Goal: Task Accomplishment & Management: Manage account settings

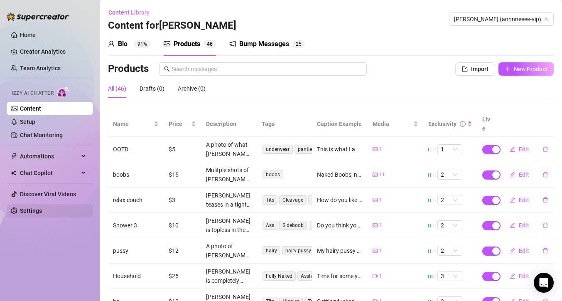
click at [35, 207] on link "Settings" at bounding box center [31, 210] width 22 height 7
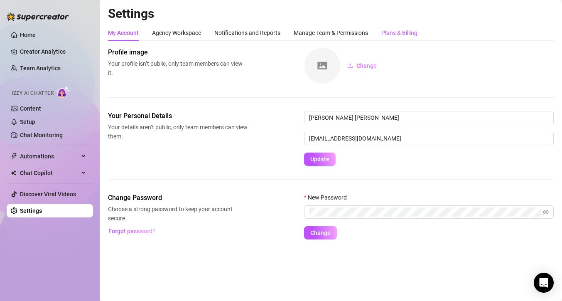
click at [409, 32] on div "Plans & Billing" at bounding box center [399, 32] width 36 height 9
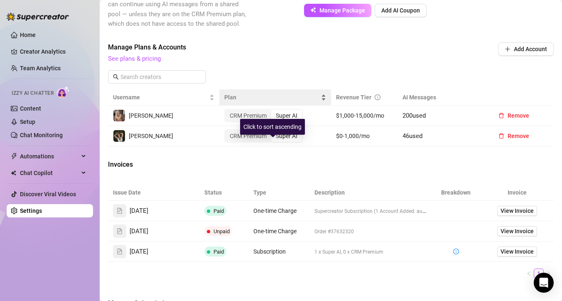
scroll to position [259, 0]
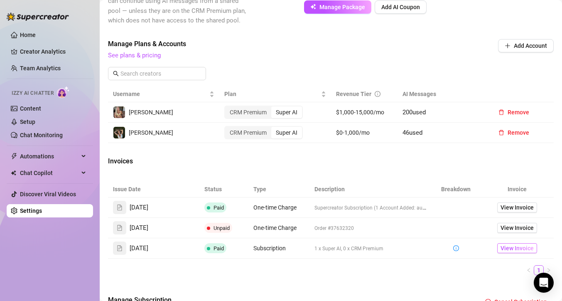
click at [504, 246] on span "View Invoice" at bounding box center [517, 247] width 33 height 9
click at [514, 208] on span "View Invoice" at bounding box center [517, 207] width 33 height 9
click at [262, 132] on div "CRM Premium" at bounding box center [248, 133] width 46 height 12
click at [227, 128] on input "CRM Premium" at bounding box center [227, 128] width 0 height 0
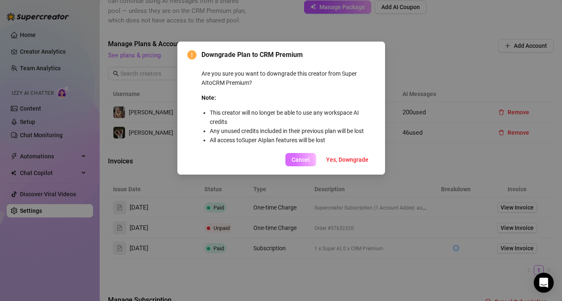
click at [313, 157] on button "Cancel" at bounding box center [300, 159] width 31 height 13
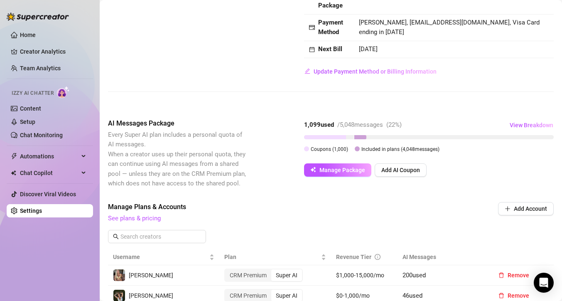
scroll to position [105, 0]
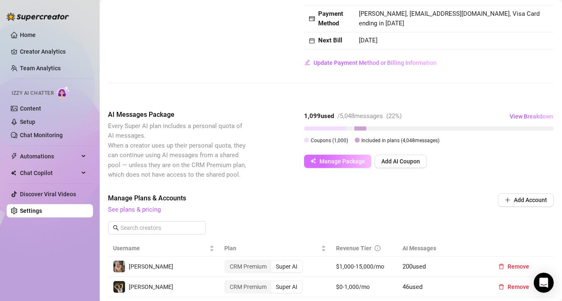
click at [353, 161] on span "Manage Package" at bounding box center [342, 161] width 46 height 7
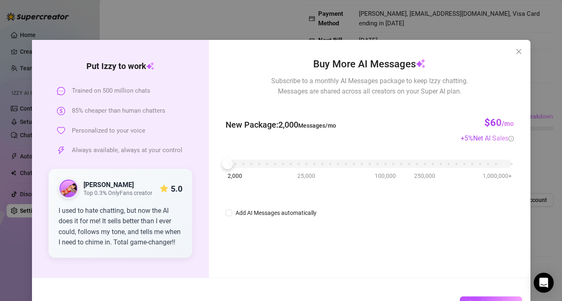
scroll to position [3, 0]
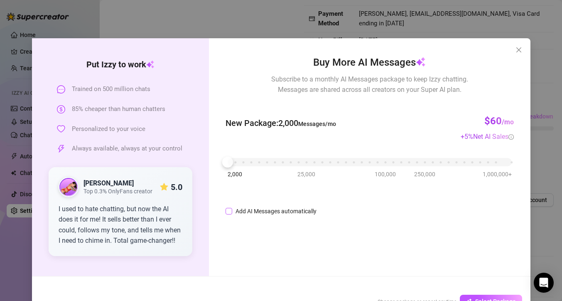
click at [228, 214] on label "Add AI Messages automatically" at bounding box center [273, 210] width 94 height 9
click at [228, 214] on input "Add AI Messages automatically" at bounding box center [229, 211] width 7 height 7
checkbox input "true"
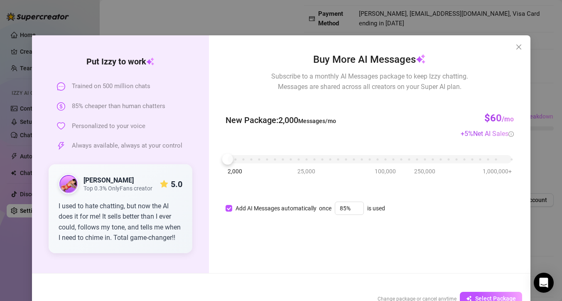
scroll to position [29, 0]
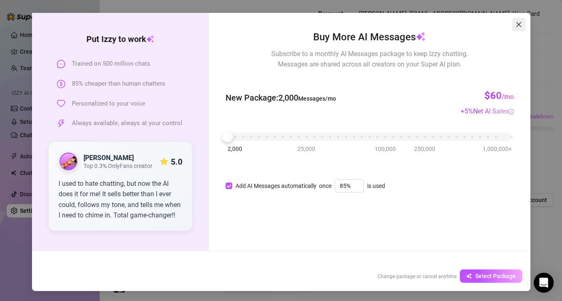
click at [517, 28] on button "Close" at bounding box center [518, 24] width 13 height 13
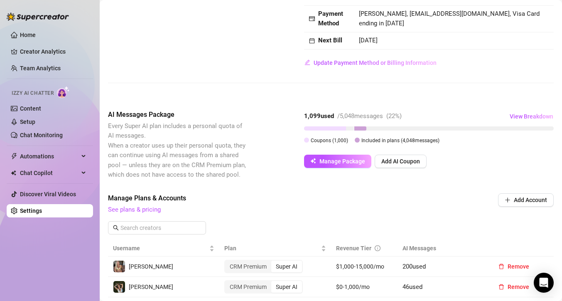
scroll to position [0, 0]
click at [522, 116] on span "View Breakdown" at bounding box center [532, 116] width 44 height 7
click at [254, 98] on div "Billing Overview Creator Plans 2 x Super AI, 0 x CRM Premium AI Message Package…" at bounding box center [331, 211] width 446 height 536
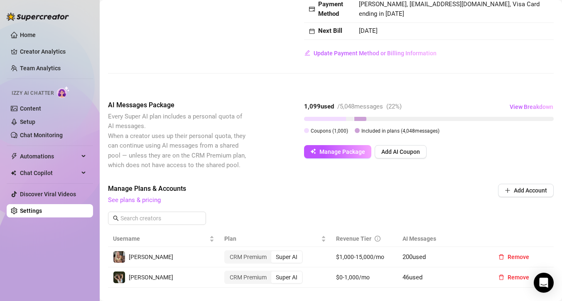
scroll to position [106, 0]
